Goal: Understand process/instructions

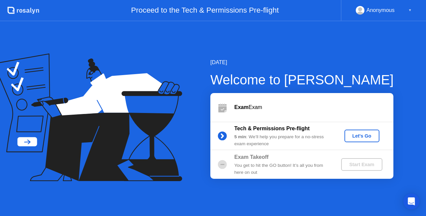
click at [366, 138] on div "Let's Go" at bounding box center [362, 135] width 30 height 5
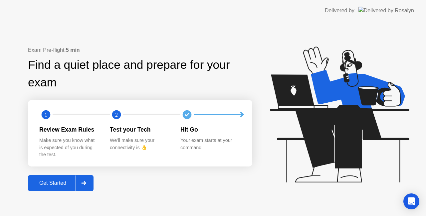
click at [52, 180] on div "Get Started" at bounding box center [53, 183] width 46 height 6
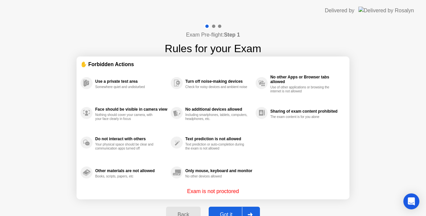
click at [232, 212] on div "Got it" at bounding box center [226, 215] width 31 height 6
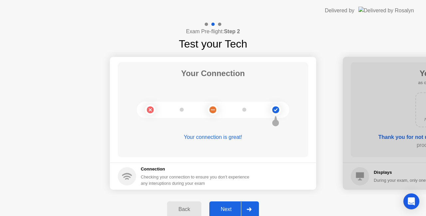
click at [228, 212] on div "Next" at bounding box center [226, 210] width 30 height 6
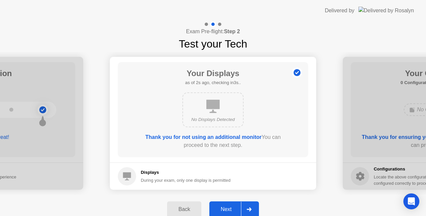
click at [230, 208] on div "Next" at bounding box center [226, 210] width 30 height 6
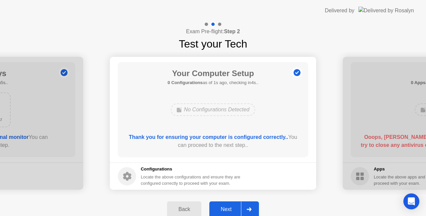
click at [230, 208] on div "Next" at bounding box center [226, 210] width 30 height 6
